Goal: Task Accomplishment & Management: Complete application form

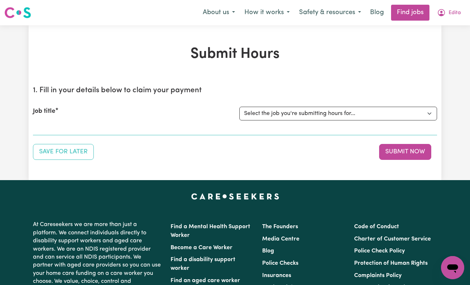
click at [456, 13] on span "Edita" at bounding box center [454, 13] width 12 height 8
click at [436, 44] on link "My Dashboard" at bounding box center [436, 42] width 57 height 14
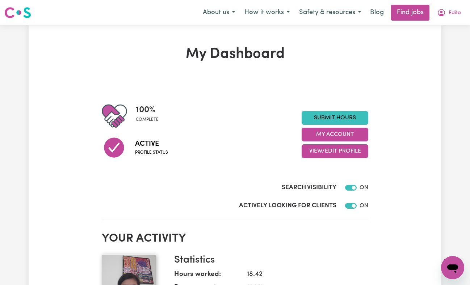
click at [457, 12] on span "Edita" at bounding box center [454, 13] width 12 height 8
click at [433, 43] on link "My Dashboard" at bounding box center [436, 42] width 57 height 14
click at [429, 43] on link "My Dashboard" at bounding box center [436, 42] width 57 height 14
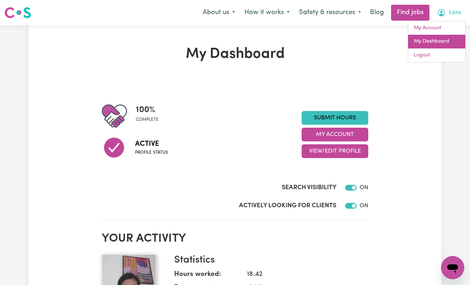
click at [429, 43] on link "My Dashboard" at bounding box center [436, 42] width 57 height 14
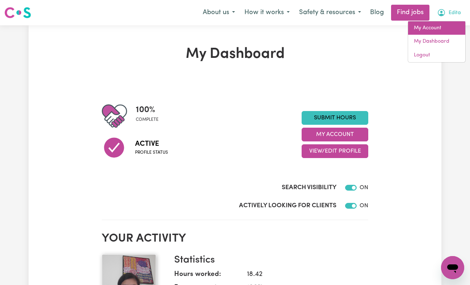
click at [433, 33] on link "My Account" at bounding box center [436, 28] width 57 height 14
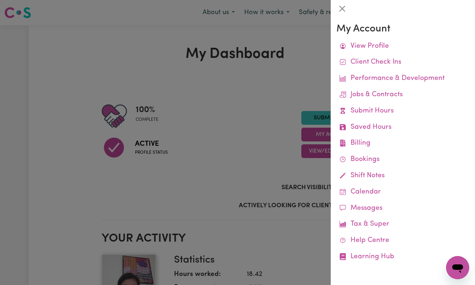
click at [401, 127] on link "Saved Hours" at bounding box center [402, 127] width 133 height 16
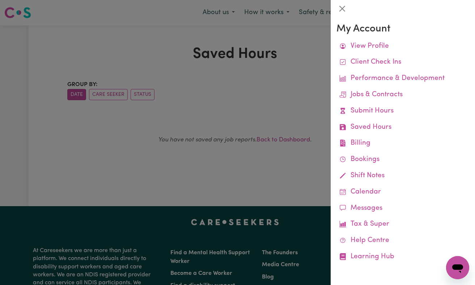
click at [387, 113] on link "Submit Hours" at bounding box center [402, 111] width 133 height 16
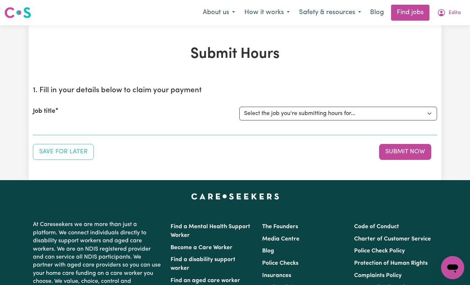
click at [452, 11] on span "Edita" at bounding box center [454, 13] width 12 height 8
click at [437, 42] on link "My Dashboard" at bounding box center [436, 42] width 57 height 14
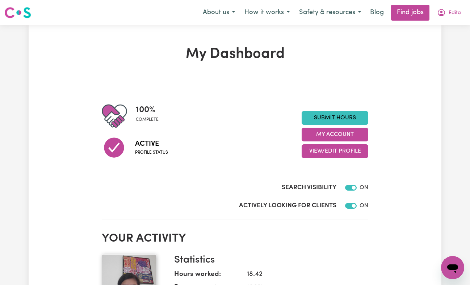
click at [454, 15] on span "Edita" at bounding box center [454, 13] width 12 height 8
click at [441, 46] on link "My Dashboard" at bounding box center [436, 42] width 57 height 14
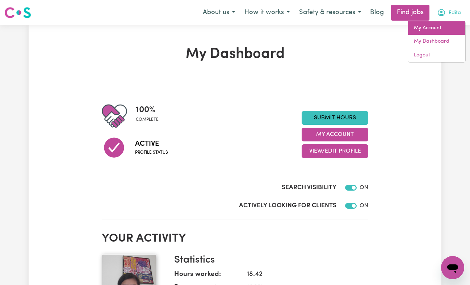
click at [432, 31] on link "My Account" at bounding box center [436, 28] width 57 height 14
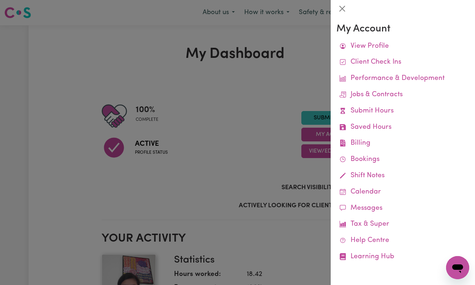
click at [237, 90] on div at bounding box center [237, 142] width 475 height 285
